Goal: Information Seeking & Learning: Learn about a topic

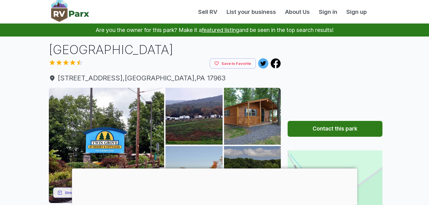
scroll to position [100, 0]
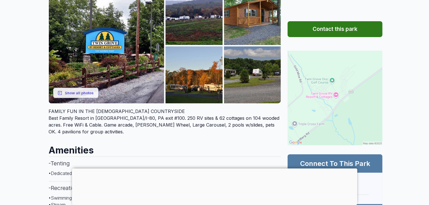
click at [326, 75] on img at bounding box center [334, 98] width 95 height 95
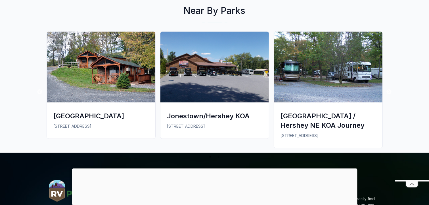
scroll to position [1032, 0]
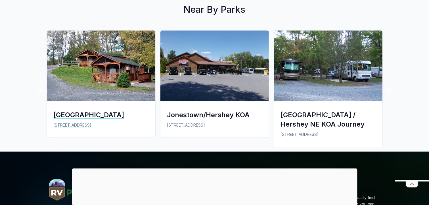
click at [77, 111] on div "[GEOGRAPHIC_DATA]" at bounding box center [101, 115] width 95 height 9
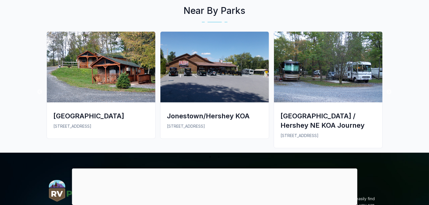
scroll to position [1036, 0]
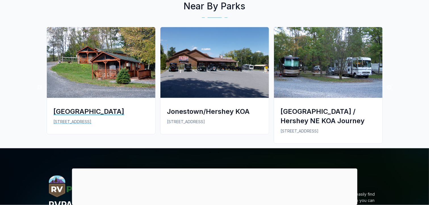
click at [84, 107] on div "[GEOGRAPHIC_DATA]" at bounding box center [101, 111] width 95 height 9
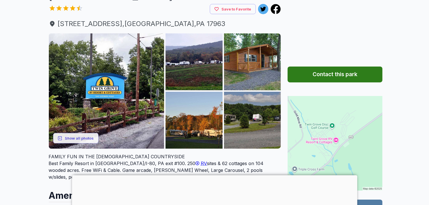
scroll to position [61, 0]
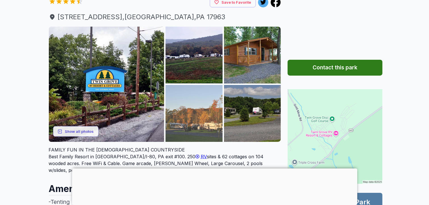
click at [170, 115] on img at bounding box center [193, 113] width 57 height 57
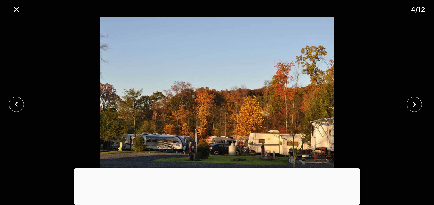
click at [170, 115] on img at bounding box center [216, 105] width 361 height 176
click at [418, 102] on icon "close" at bounding box center [414, 105] width 10 height 10
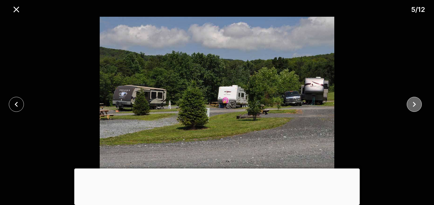
click at [418, 102] on icon "close" at bounding box center [414, 105] width 10 height 10
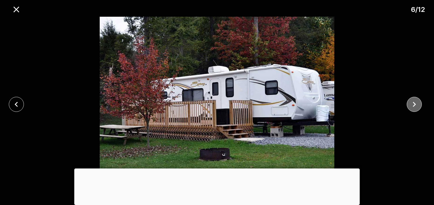
click at [418, 102] on icon "close" at bounding box center [414, 105] width 10 height 10
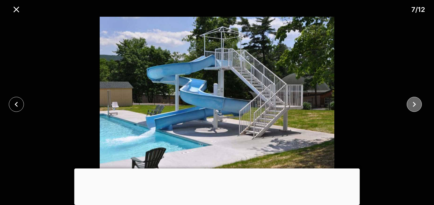
click at [418, 102] on icon "close" at bounding box center [414, 105] width 10 height 10
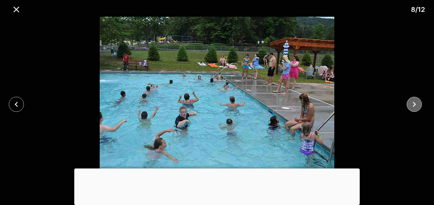
click at [418, 102] on icon "close" at bounding box center [414, 105] width 10 height 10
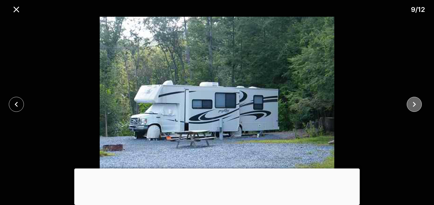
click at [418, 102] on icon "close" at bounding box center [414, 105] width 10 height 10
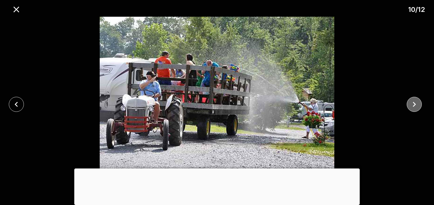
click at [418, 102] on icon "close" at bounding box center [414, 105] width 10 height 10
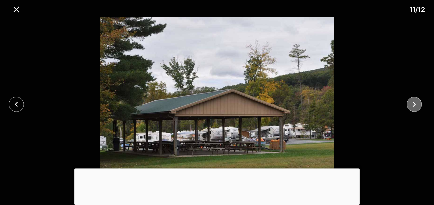
click at [418, 102] on icon "close" at bounding box center [414, 105] width 10 height 10
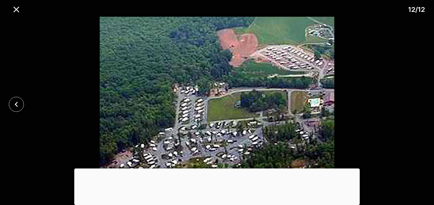
click at [386, 105] on img at bounding box center [216, 105] width 361 height 176
click at [400, 119] on div at bounding box center [217, 105] width 434 height 176
click at [218, 169] on div at bounding box center [216, 169] width 285 height 0
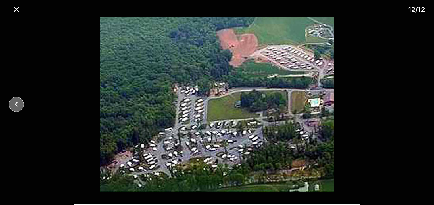
click at [18, 104] on icon "close" at bounding box center [16, 105] width 10 height 10
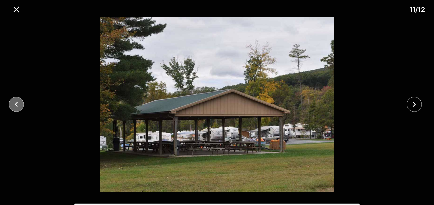
click at [18, 101] on icon "close" at bounding box center [16, 105] width 10 height 10
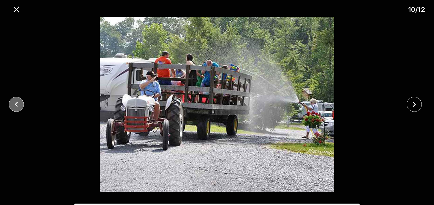
click at [17, 100] on icon "close" at bounding box center [16, 105] width 10 height 10
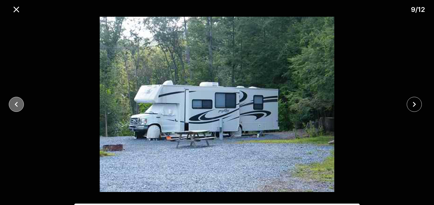
click at [17, 100] on icon "close" at bounding box center [16, 105] width 10 height 10
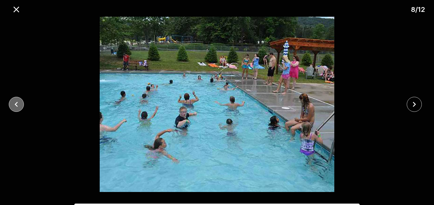
click at [17, 100] on icon "close" at bounding box center [16, 105] width 10 height 10
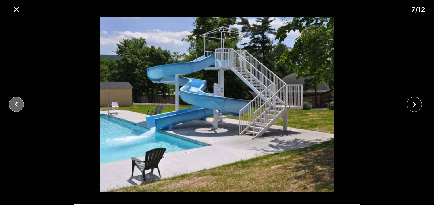
click at [17, 100] on icon "close" at bounding box center [16, 105] width 10 height 10
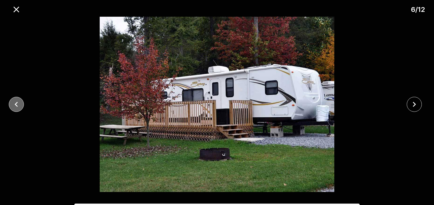
click at [17, 100] on icon "close" at bounding box center [16, 105] width 10 height 10
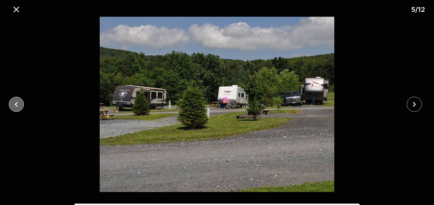
click at [17, 100] on icon "close" at bounding box center [16, 105] width 10 height 10
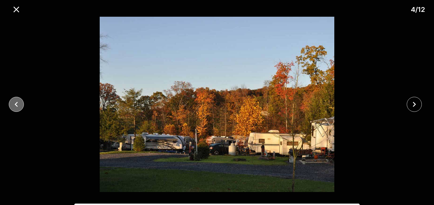
click at [18, 100] on icon "close" at bounding box center [16, 105] width 10 height 10
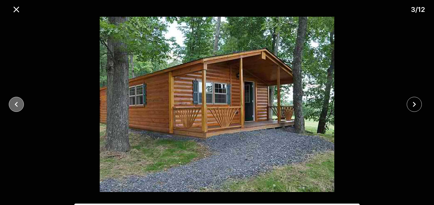
click at [18, 100] on icon "close" at bounding box center [16, 105] width 10 height 10
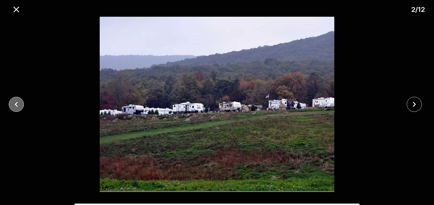
click at [18, 100] on icon "close" at bounding box center [16, 105] width 10 height 10
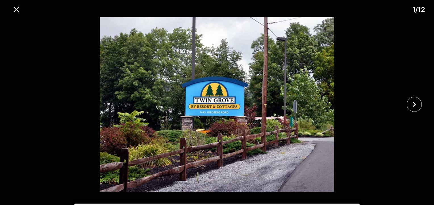
click at [18, 99] on div at bounding box center [217, 105] width 434 height 176
click at [19, 10] on icon "close" at bounding box center [16, 10] width 10 height 10
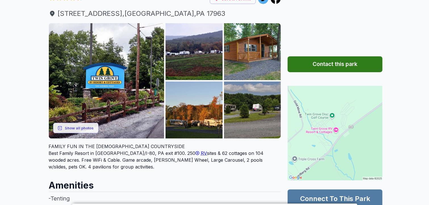
scroll to position [65, 0]
